Goal: Task Accomplishment & Management: Complete application form

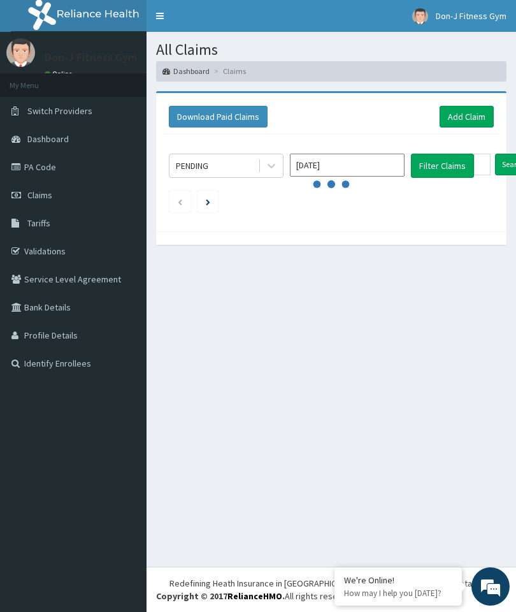
click at [460, 114] on link "Add Claim" at bounding box center [467, 117] width 54 height 22
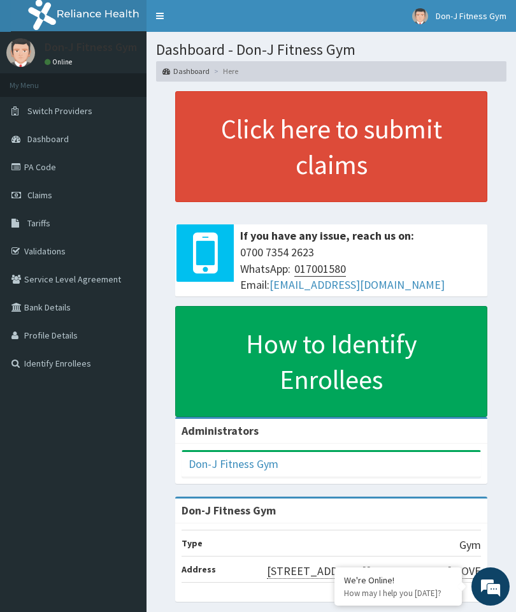
click at [47, 195] on span "Claims" at bounding box center [39, 194] width 25 height 11
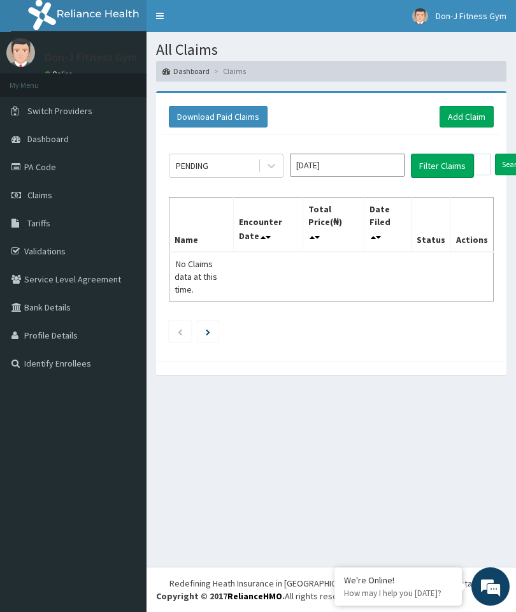
click at [477, 115] on link "Add Claim" at bounding box center [467, 117] width 54 height 22
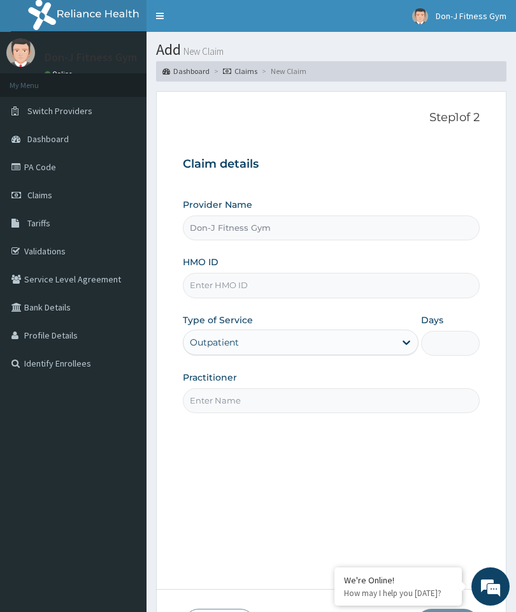
type input "Don-J Fitness Gym"
type input "1"
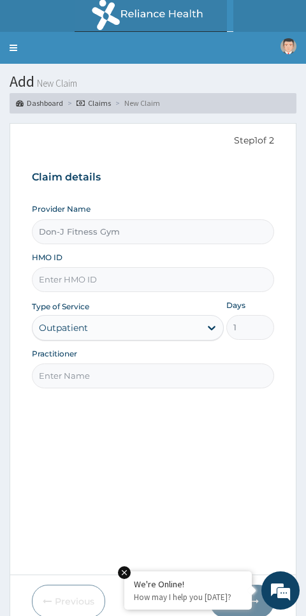
click at [62, 281] on input "HMO ID" at bounding box center [153, 279] width 243 height 25
type input "M"
type input "PES/10156/A"
click at [89, 372] on input "Practitioner" at bounding box center [153, 375] width 243 height 25
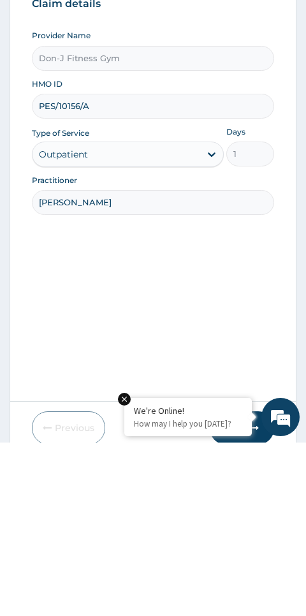
type input "Melvin ugochukwu"
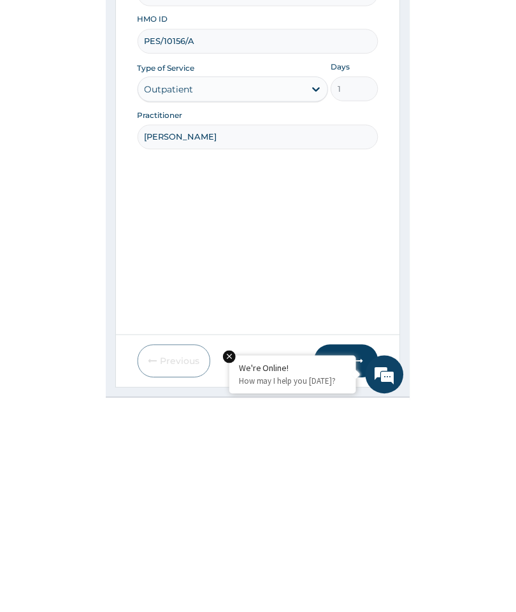
scroll to position [54, 0]
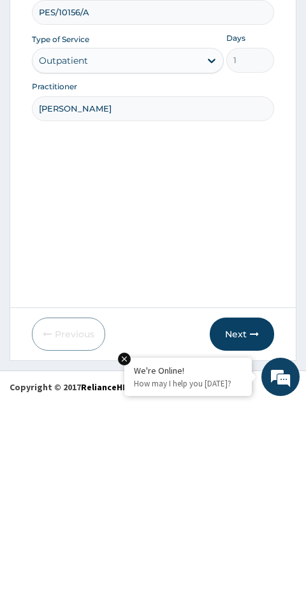
click at [238, 531] on button "Next" at bounding box center [242, 547] width 64 height 33
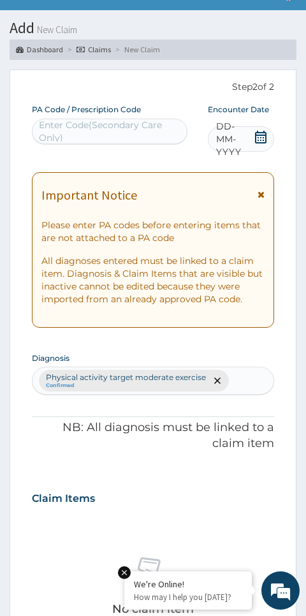
click at [256, 134] on icon at bounding box center [260, 137] width 11 height 13
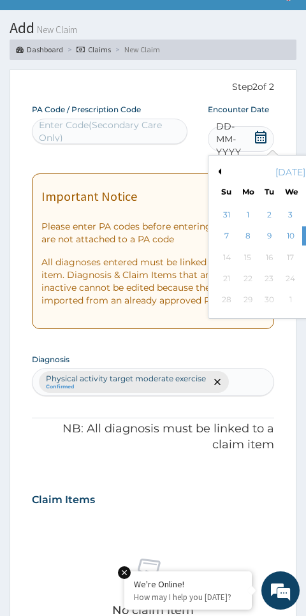
click at [302, 235] on div "11" at bounding box center [311, 236] width 19 height 19
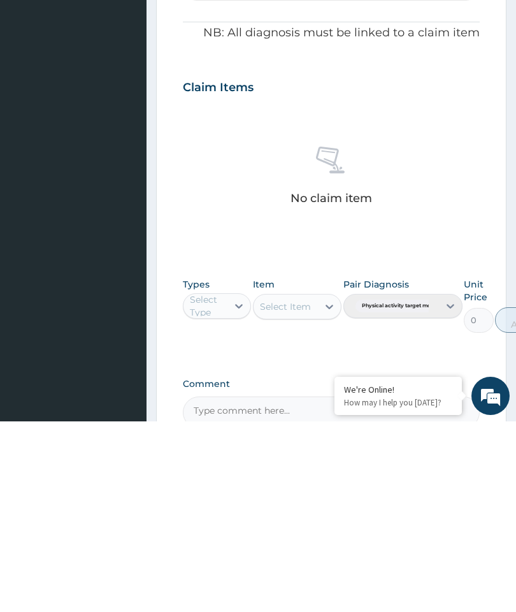
scroll to position [251, 0]
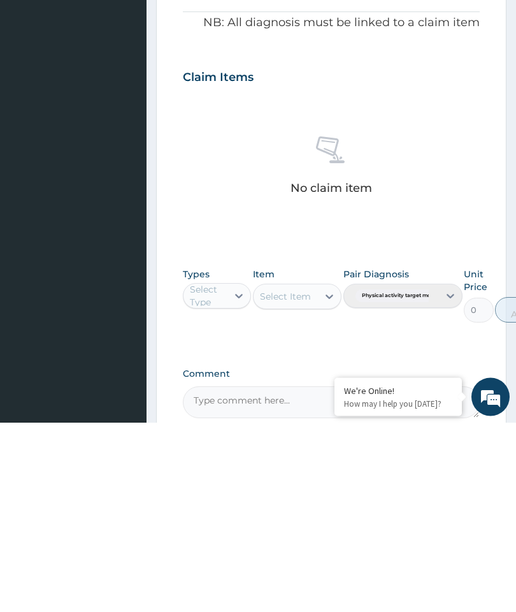
type input "PA/C79851"
click at [215, 506] on div "Gym" at bounding box center [217, 517] width 68 height 23
type input "gym"
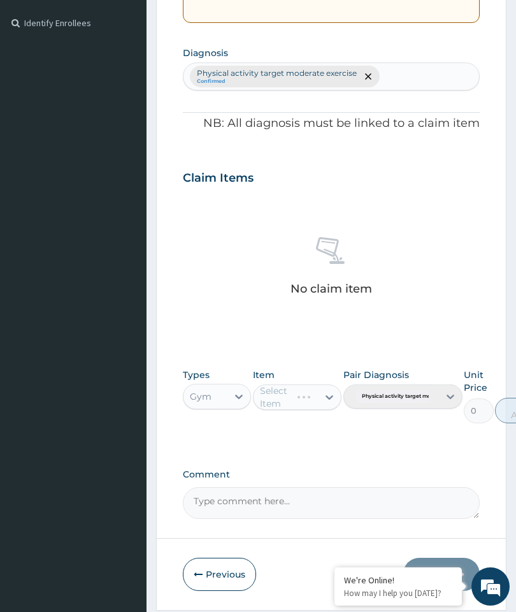
click at [322, 394] on div "Select Item" at bounding box center [297, 396] width 89 height 25
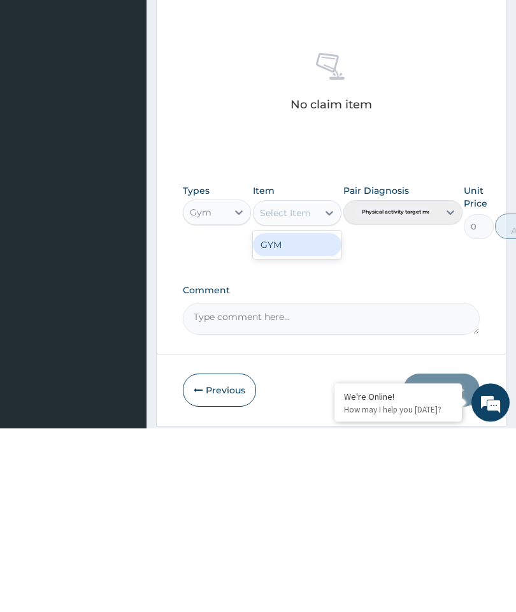
click at [314, 418] on div "GYM" at bounding box center [297, 429] width 89 height 23
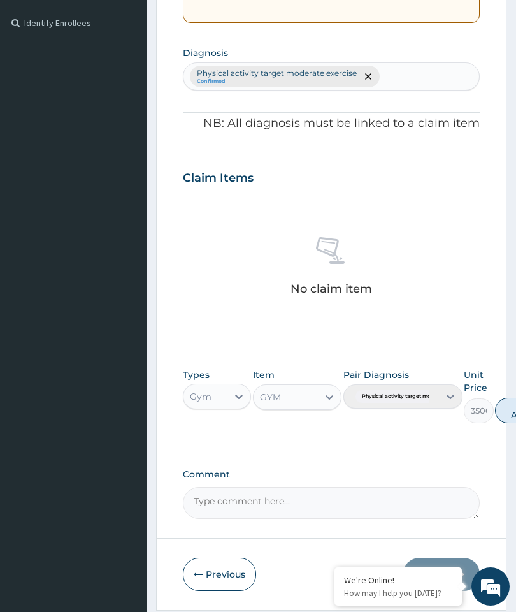
click at [244, 497] on textarea "Comment" at bounding box center [331, 503] width 297 height 32
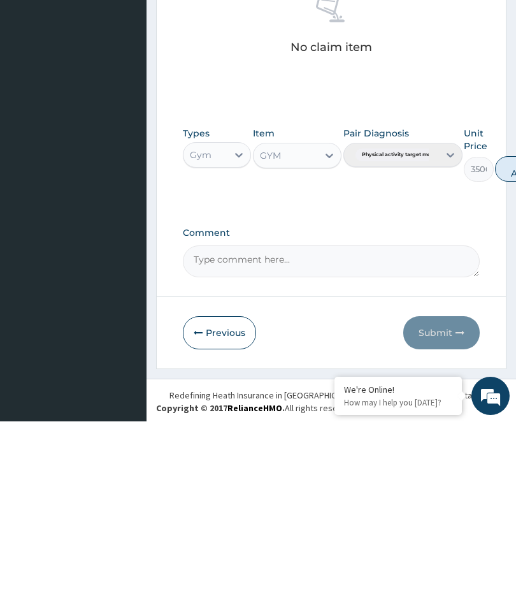
click at [511, 347] on button "Add" at bounding box center [520, 359] width 51 height 25
type input "0"
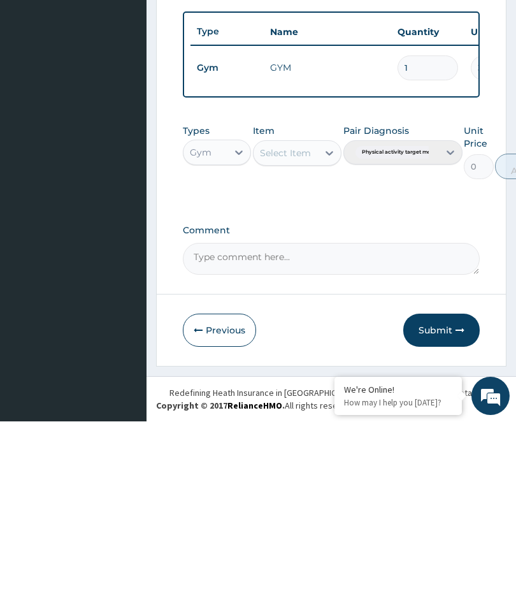
scroll to position [331, 0]
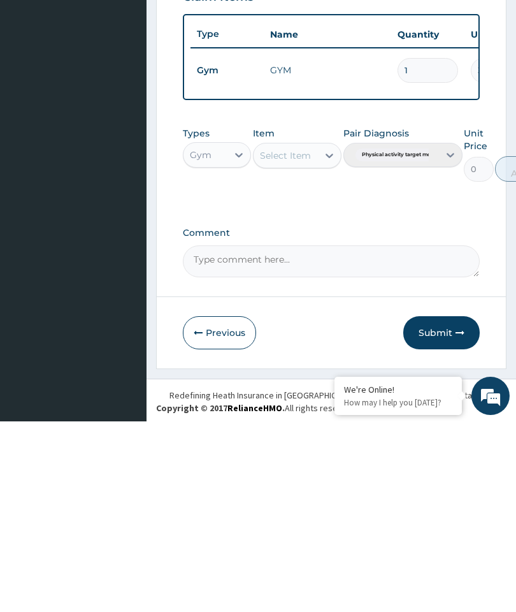
click at [234, 436] on textarea "Comment" at bounding box center [331, 452] width 297 height 32
type textarea "Gym Session"
click at [435, 507] on button "Submit" at bounding box center [442, 523] width 76 height 33
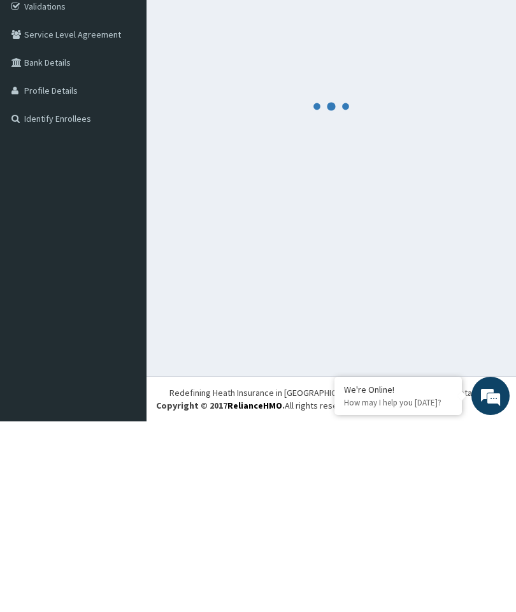
scroll to position [46, 0]
